Goal: Task Accomplishment & Management: Use online tool/utility

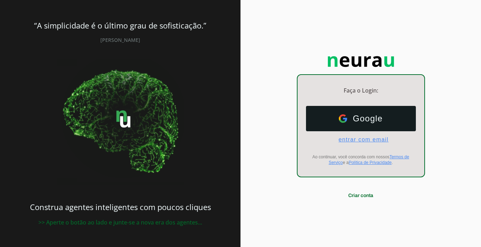
click at [362, 138] on span "entrar com email" at bounding box center [360, 140] width 56 height 6
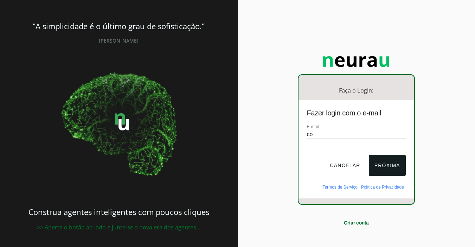
type input "[EMAIL_ADDRESS][DOMAIN_NAME]"
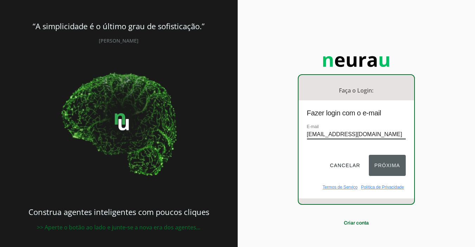
click at [385, 160] on button "Próxima" at bounding box center [387, 165] width 37 height 21
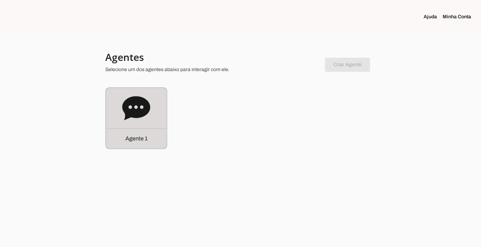
click at [133, 143] on div "Agente 1" at bounding box center [136, 138] width 61 height 20
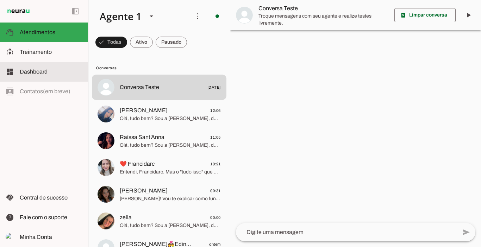
click at [27, 66] on md-item "dashboard Dashboard Dashboard" at bounding box center [44, 72] width 88 height 20
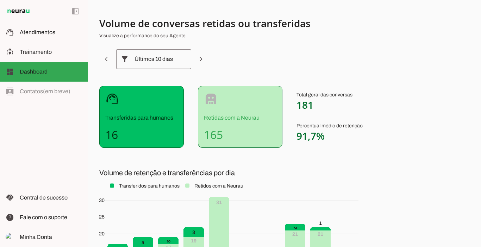
click at [52, 94] on div "left_panel_open left_panel_close" at bounding box center [44, 123] width 88 height 247
click at [169, 62] on div "Últimos 10 dias" at bounding box center [153, 59] width 38 height 20
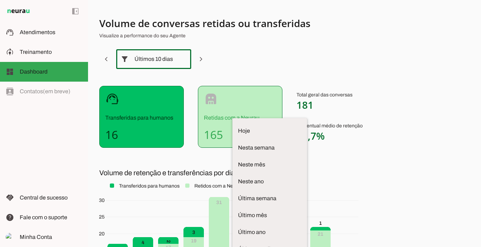
scroll to position [11, 0]
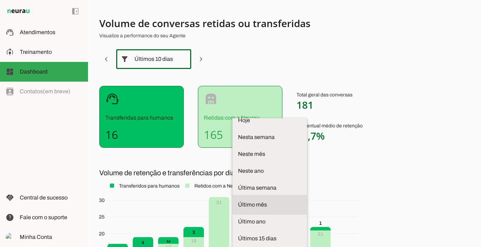
click at [238, 201] on span "Último mês" at bounding box center [269, 205] width 63 height 8
type md-outlined-select "last-month"
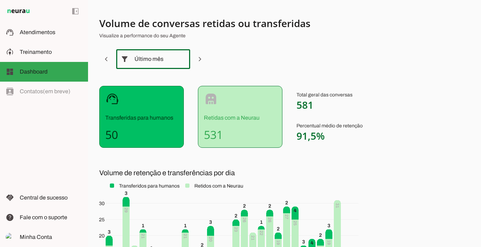
click at [455, 105] on div "Volume de conversas retidas ou transferidas Visualize a performance do seu Agen…" at bounding box center [284, 123] width 393 height 247
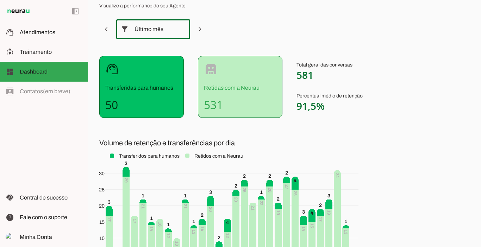
scroll to position [0, 0]
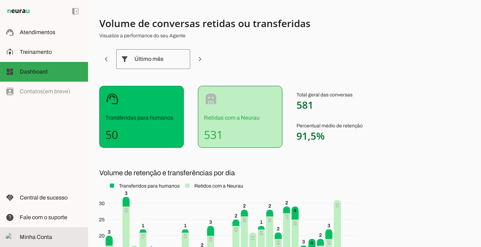
click at [27, 233] on slot at bounding box center [51, 237] width 63 height 8
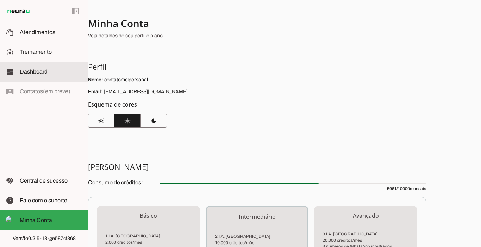
click at [26, 74] on span "Dashboard" at bounding box center [34, 72] width 28 height 6
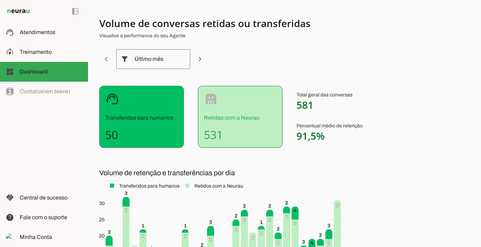
click at [238, 121] on p "Retidas com a Neurau" at bounding box center [240, 118] width 72 height 8
click at [219, 132] on h4 "531" at bounding box center [240, 135] width 72 height 14
click at [132, 118] on p "Transferidas para humanos" at bounding box center [141, 118] width 72 height 8
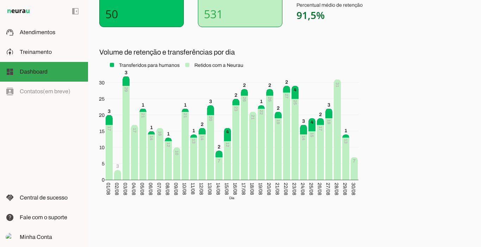
scroll to position [121, 0]
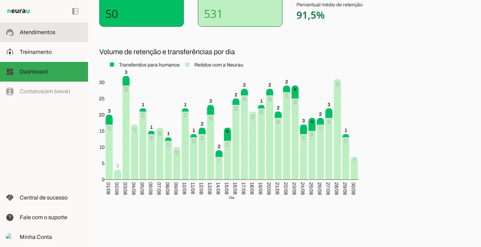
click at [35, 30] on span "Atendimentos" at bounding box center [38, 32] width 36 height 6
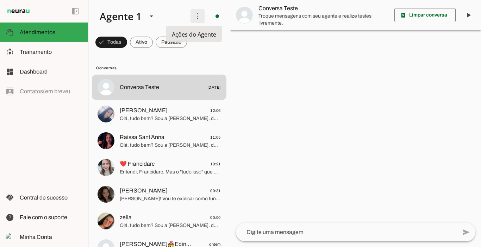
click at [193, 19] on span at bounding box center [197, 16] width 17 height 17
